Goal: Task Accomplishment & Management: Manage account settings

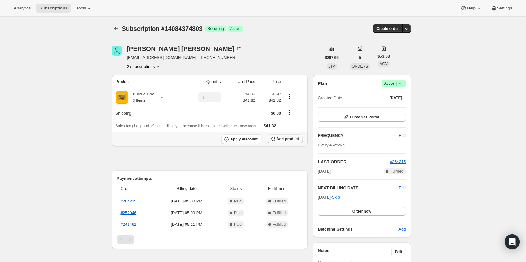
click at [288, 141] on span "Add product" at bounding box center [288, 138] width 22 height 5
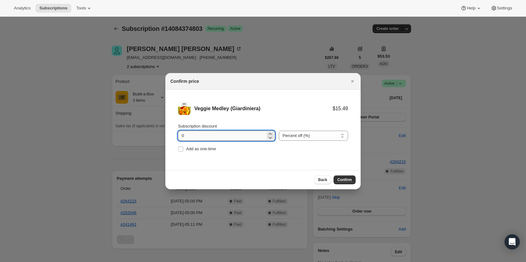
click at [240, 134] on input "0" at bounding box center [222, 136] width 88 height 10
type input "100"
click at [200, 148] on span "Add as one-time" at bounding box center [201, 149] width 30 height 5
click at [183, 148] on input "Add as one-time" at bounding box center [180, 149] width 5 height 5
checkbox input "true"
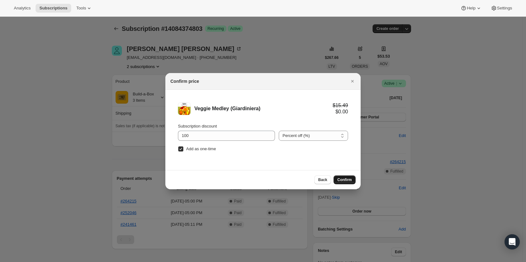
click at [350, 176] on button "Confirm" at bounding box center [345, 180] width 22 height 9
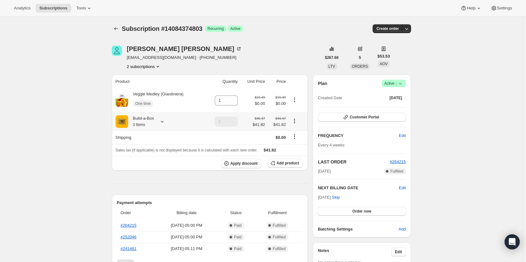
click at [159, 122] on div at bounding box center [161, 122] width 9 height 6
